Goal: Task Accomplishment & Management: Complete application form

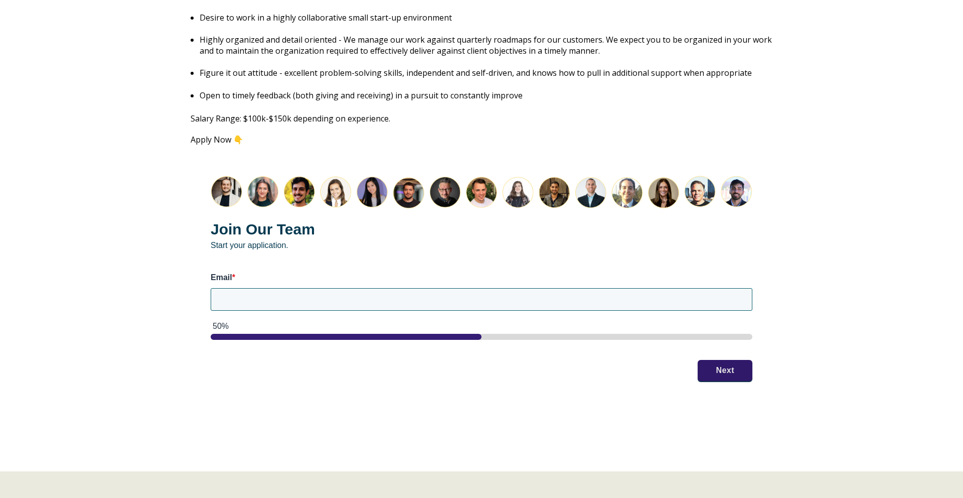
scroll to position [1209, 0]
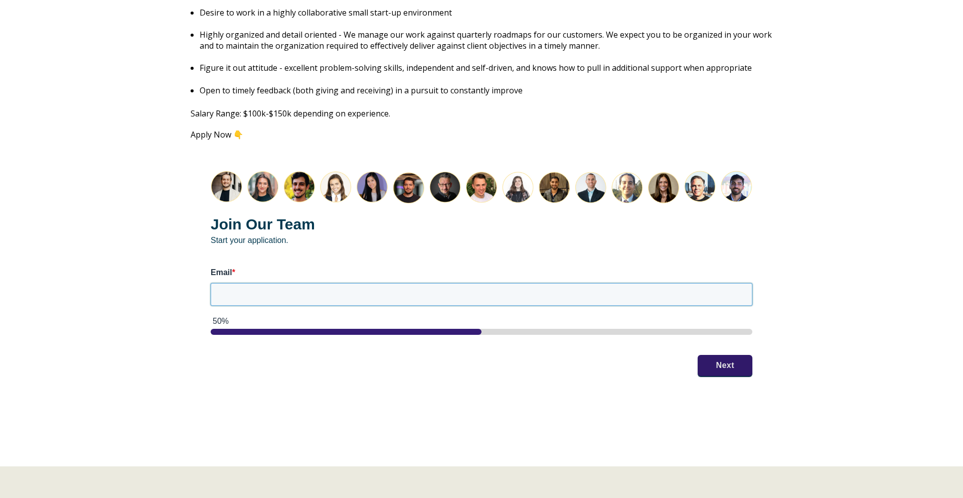
click at [701, 285] on input "Email *" at bounding box center [482, 294] width 542 height 22
type input "[EMAIL_ADDRESS][DOMAIN_NAME]"
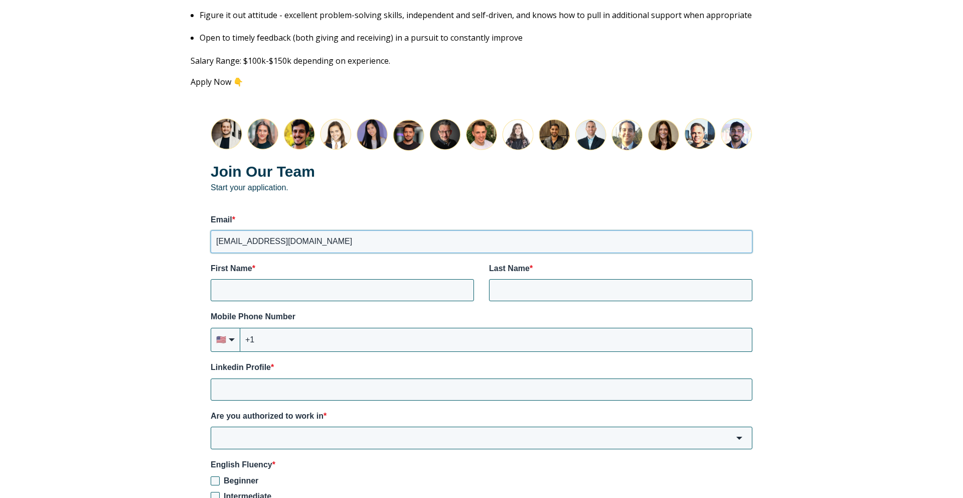
scroll to position [1264, 0]
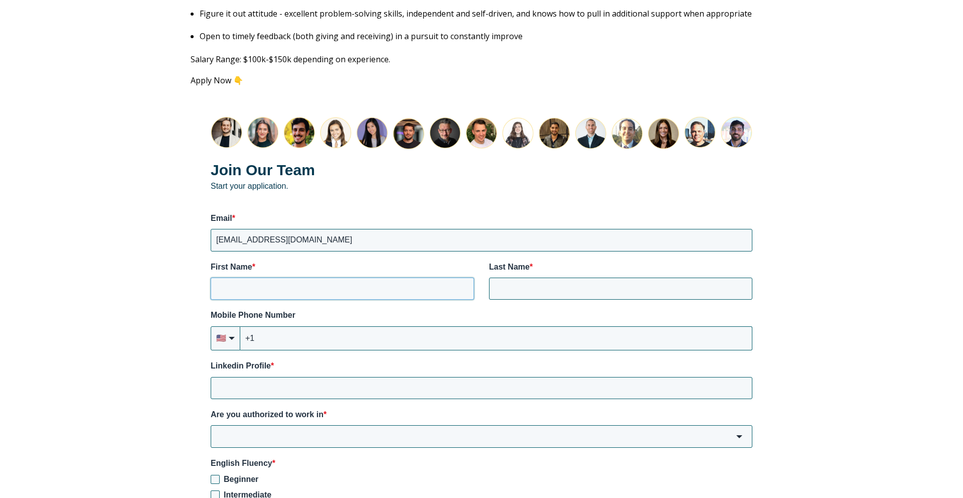
click at [436, 279] on input "First Name *" at bounding box center [342, 288] width 263 height 22
type input "[PERSON_NAME]"
click at [339, 327] on input "+1" at bounding box center [496, 338] width 512 height 24
type input "[PHONE_NUMBER]"
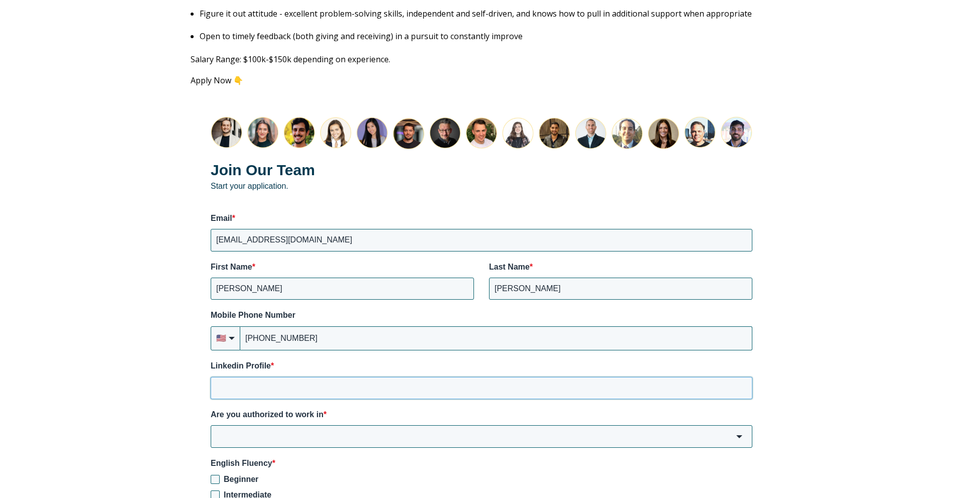
click at [312, 378] on input "Linkedin Profile *" at bounding box center [482, 388] width 542 height 22
paste input "[DOMAIN_NAME][URL][PERSON_NAME]"
type input "[DOMAIN_NAME][URL][PERSON_NAME]"
click at [348, 425] on input "Are you authorized to work in *" at bounding box center [482, 436] width 542 height 22
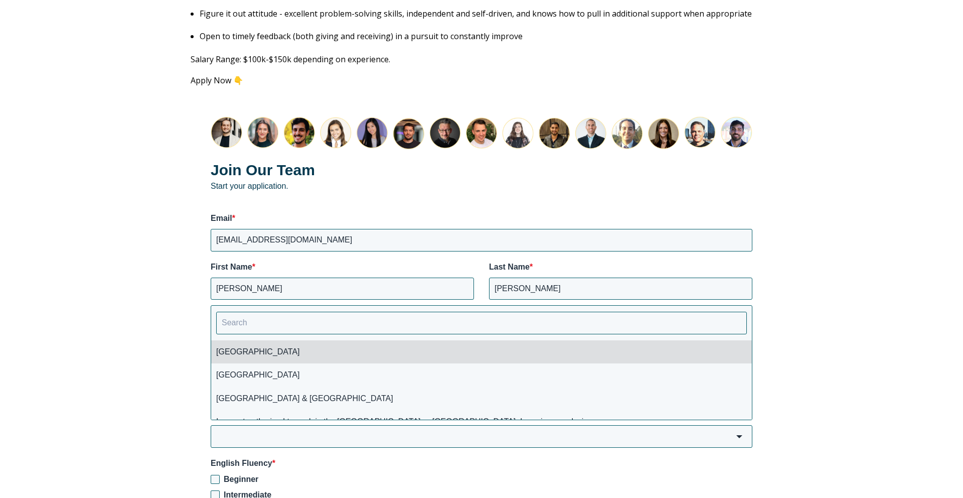
click at [312, 340] on li "[GEOGRAPHIC_DATA]" at bounding box center [481, 351] width 541 height 23
type input "[GEOGRAPHIC_DATA]"
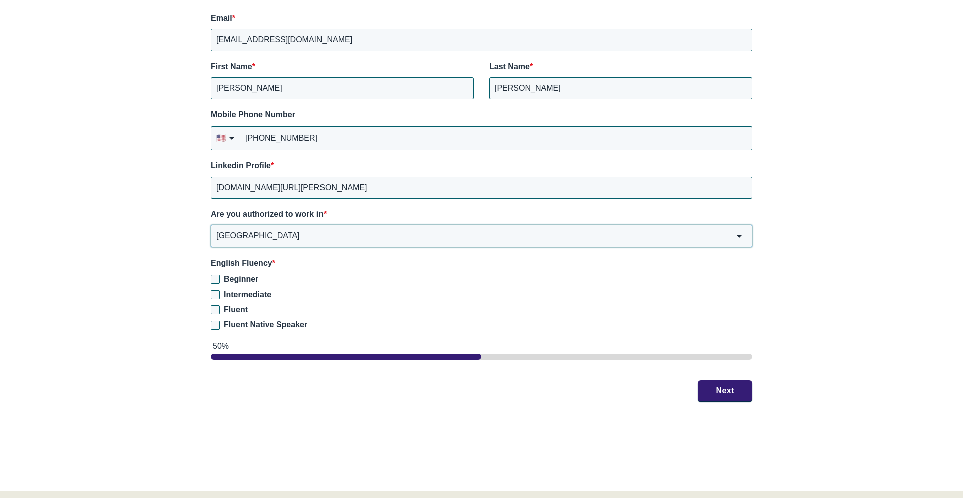
scroll to position [1473, 0]
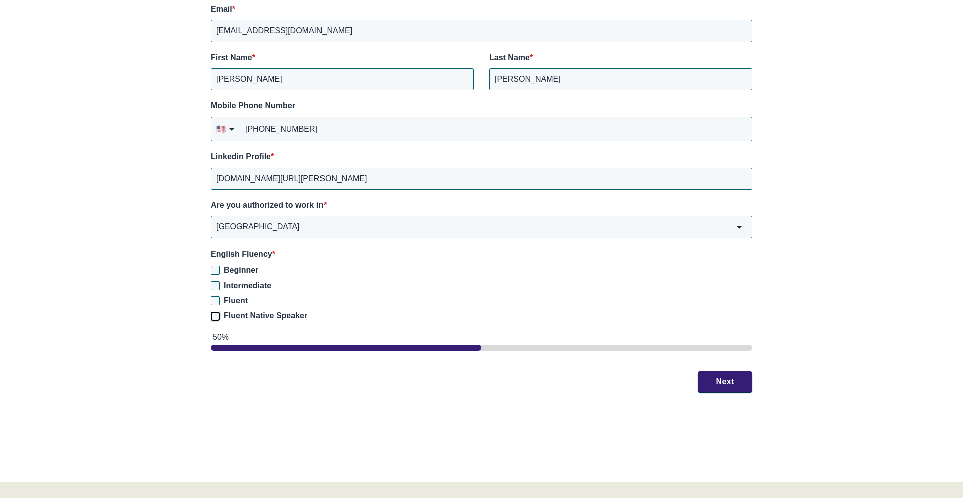
click at [217, 312] on input "Fluent Native Speaker" at bounding box center [215, 316] width 9 height 9
checkbox input "true"
click at [711, 374] on button "Next" at bounding box center [725, 380] width 55 height 21
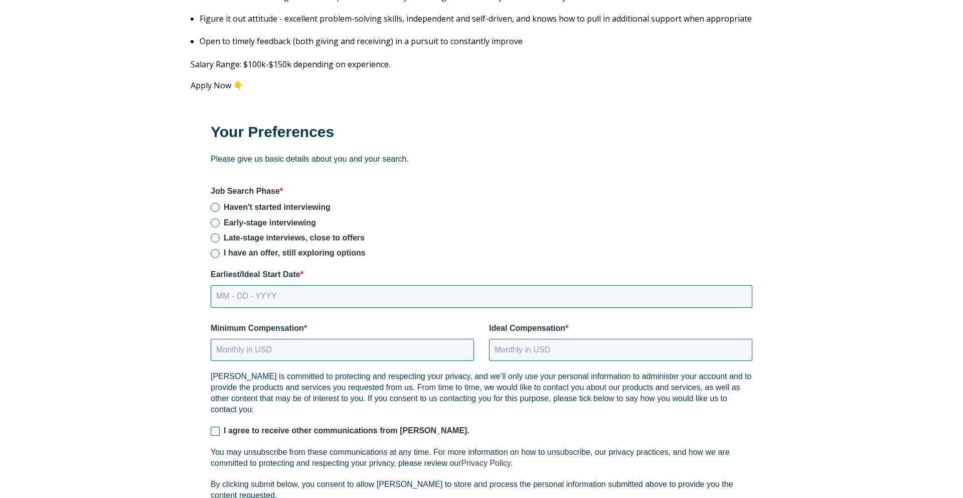
scroll to position [1262, 0]
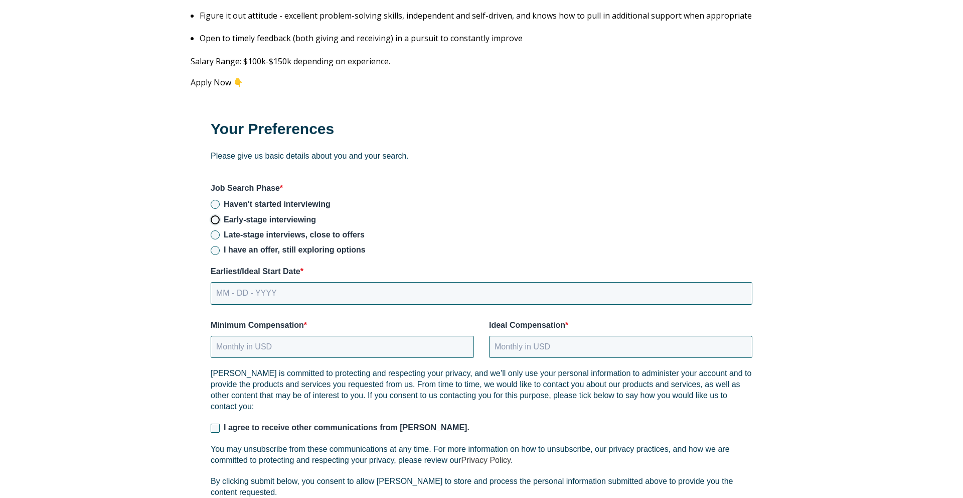
click at [216, 215] on input "Early-stage interviewing" at bounding box center [215, 219] width 9 height 9
radio input "true"
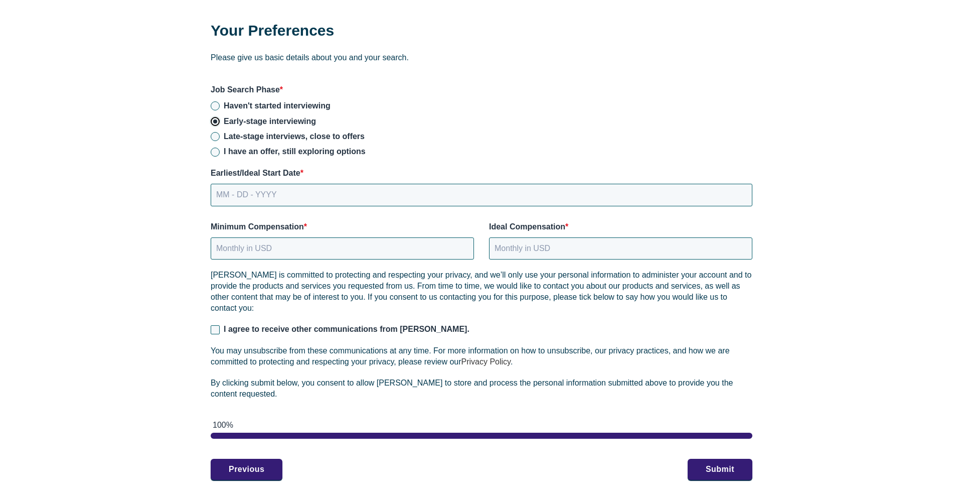
scroll to position [1360, 0]
click at [630, 183] on input "MM - DD - YYYY" at bounding box center [482, 194] width 542 height 22
type input "[DATE]"
click at [391, 237] on input "Minimum Compensation *" at bounding box center [342, 248] width 263 height 22
type input "8"
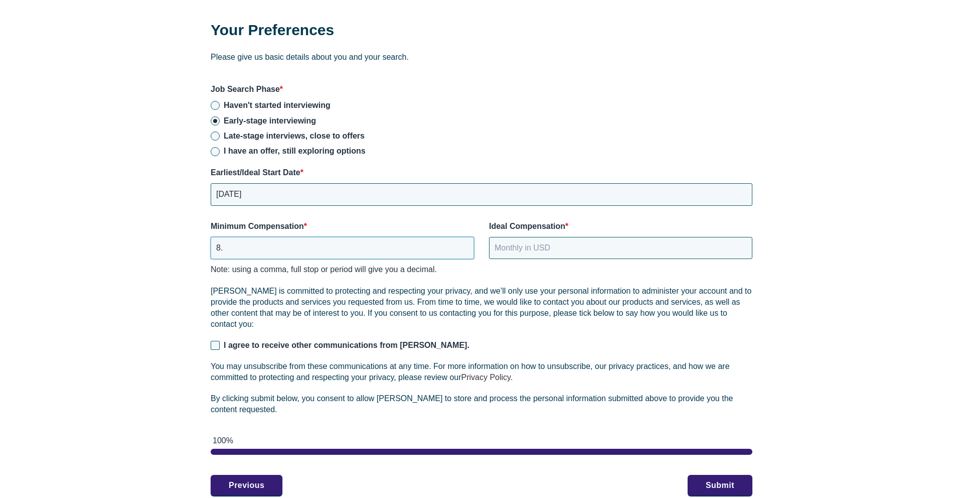
type input "8"
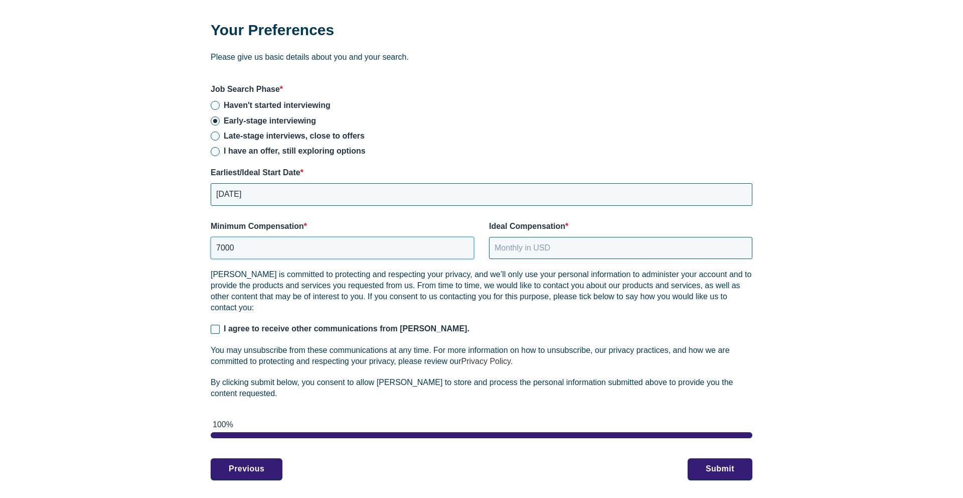
type input "7000"
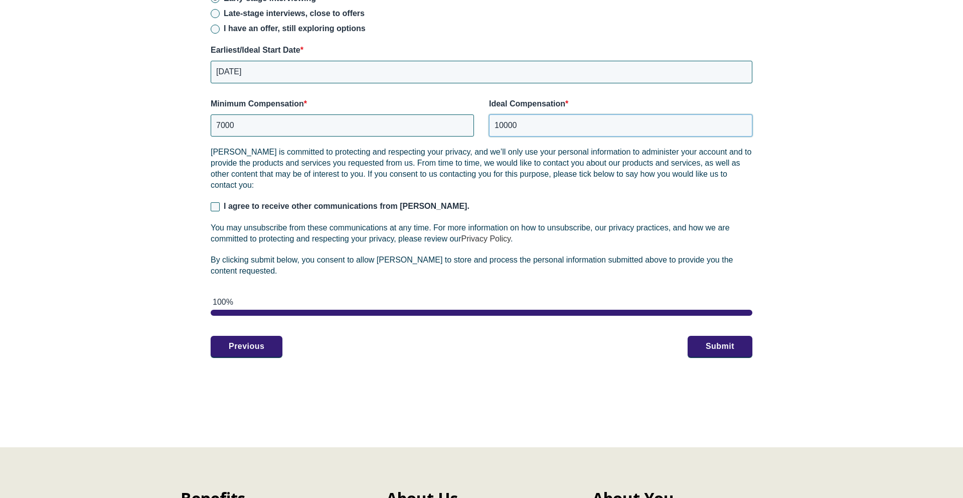
scroll to position [1485, 0]
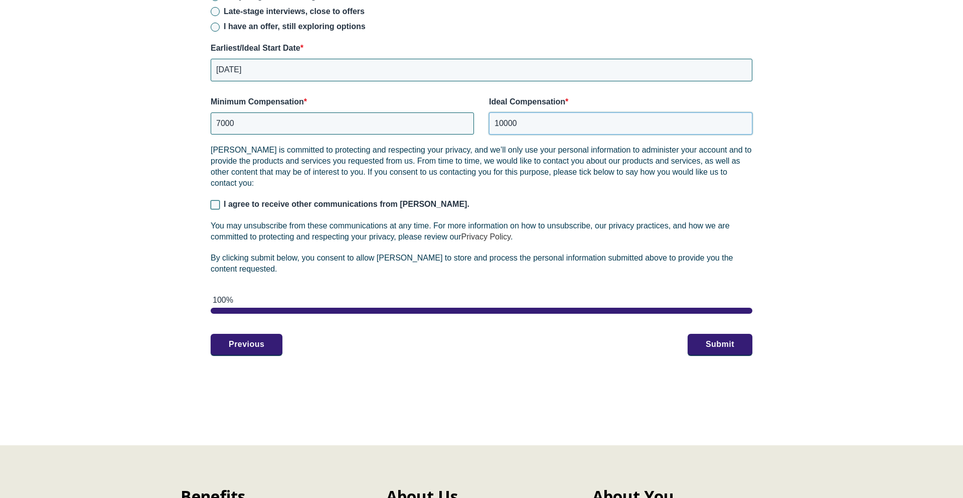
type input "10000"
click at [217, 200] on input "I agree to receive other communications from [PERSON_NAME]." at bounding box center [215, 204] width 9 height 9
checkbox input "true"
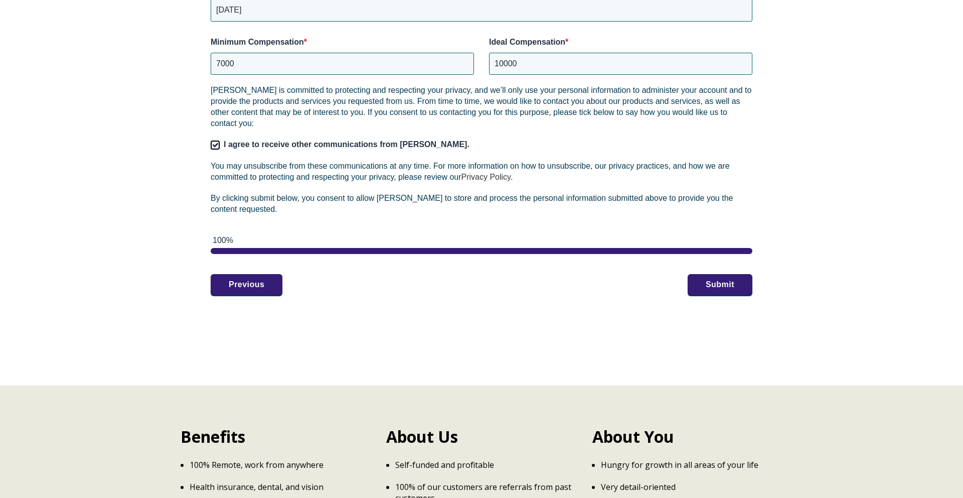
scroll to position [1575, 0]
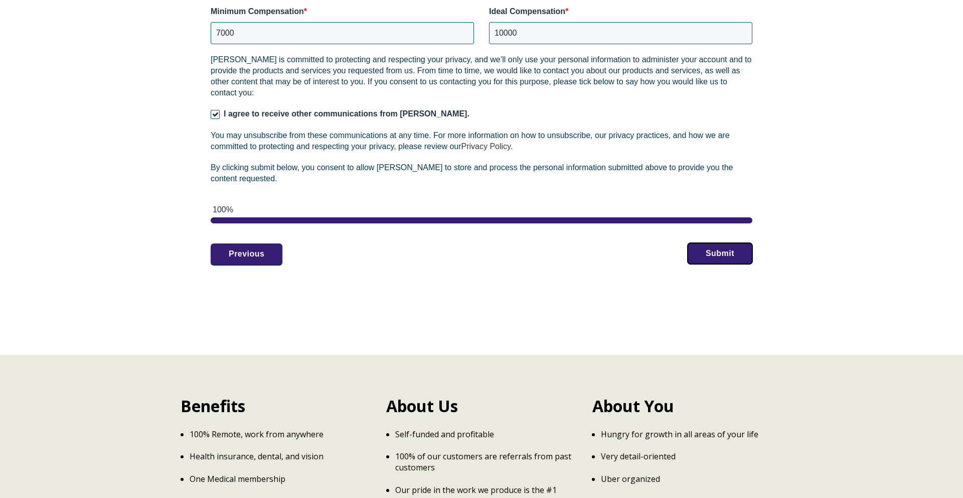
click at [722, 243] on button "Submit" at bounding box center [720, 253] width 65 height 21
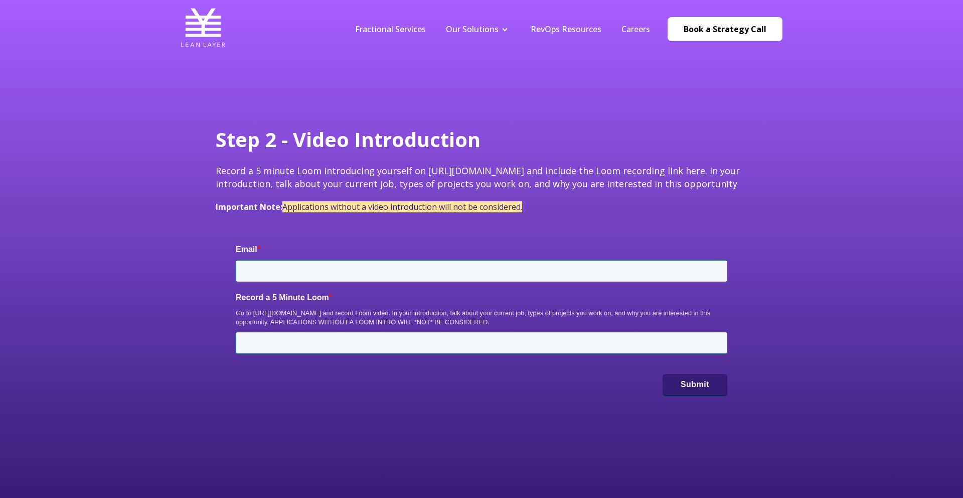
type input "[EMAIL_ADDRESS][DOMAIN_NAME]"
